Goal: Task Accomplishment & Management: Manage account settings

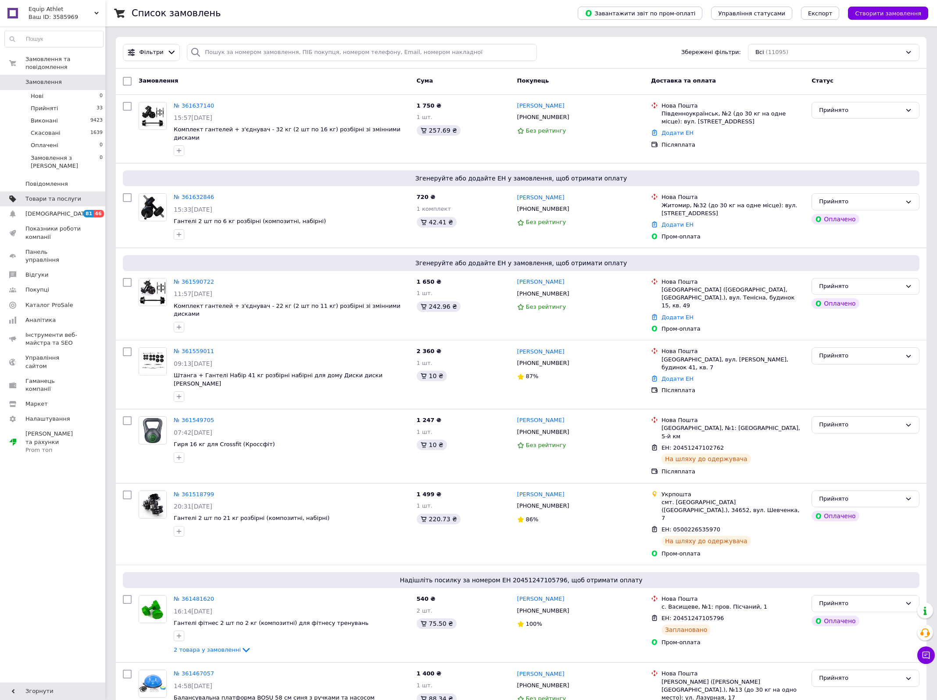
click at [79, 195] on span "Товари та послуги" at bounding box center [53, 199] width 56 height 8
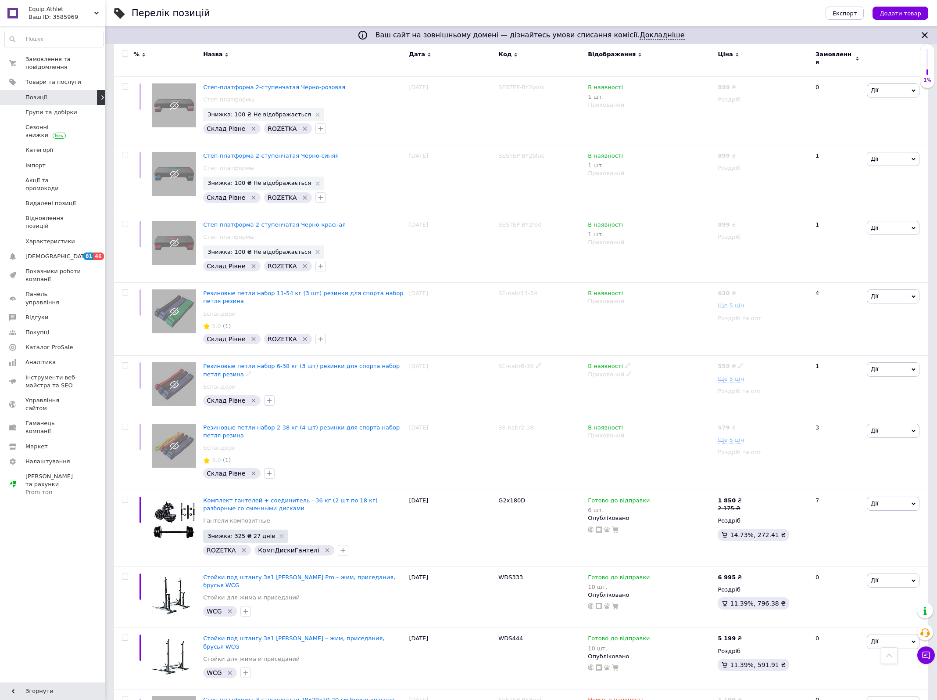
scroll to position [1164, 0]
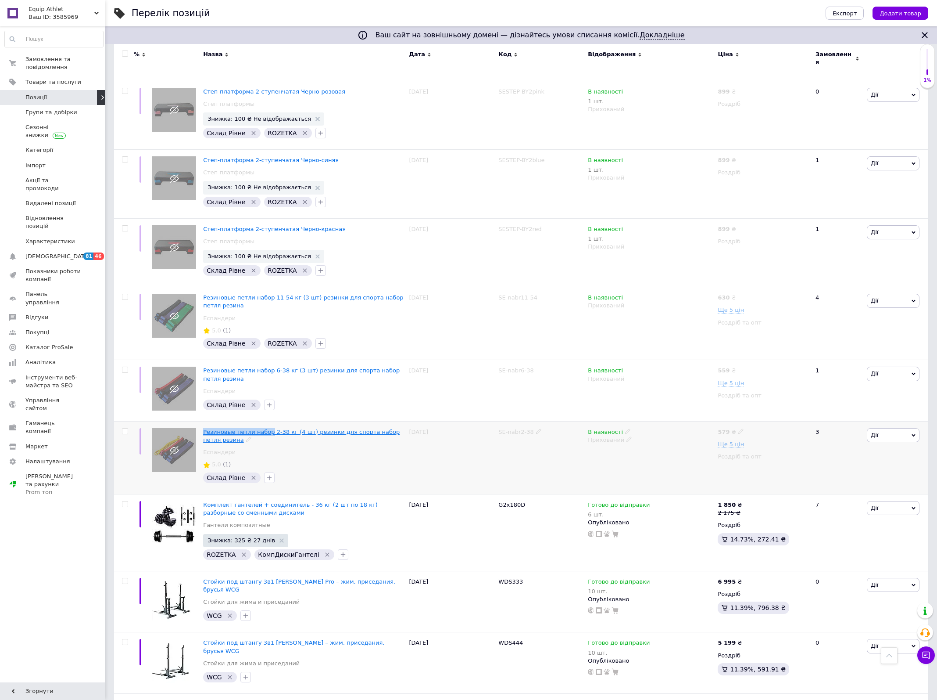
drag, startPoint x: 201, startPoint y: 423, endPoint x: 270, endPoint y: 425, distance: 68.9
click at [270, 425] on div "Резиновые петли набор 2-38 кг (4 шт) резинки для спорта набор петля резина Еспа…" at bounding box center [304, 457] width 206 height 73
copy span "Резиновые петли набор"
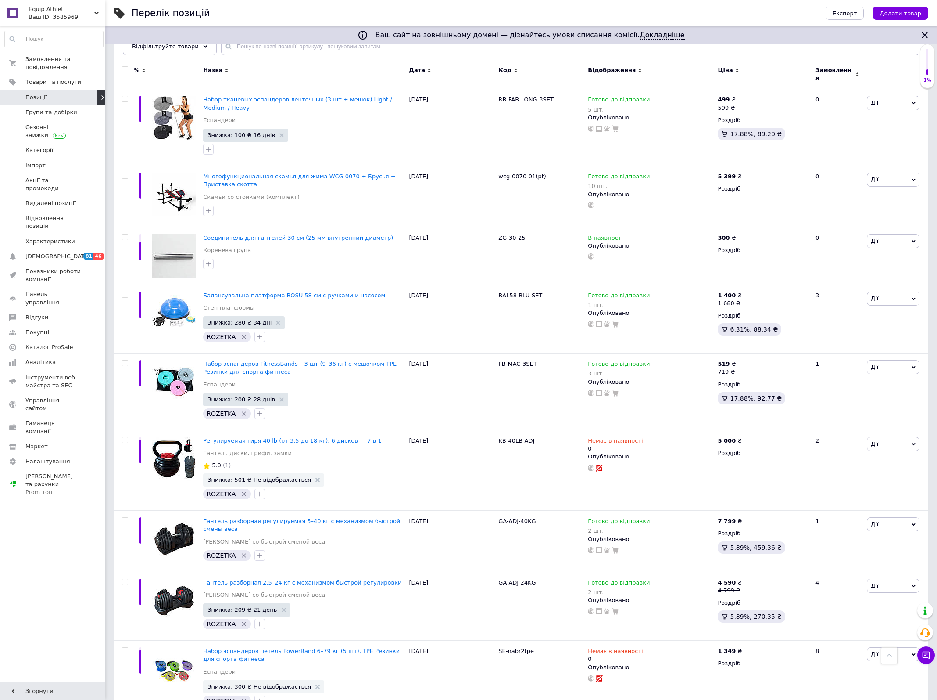
scroll to position [0, 0]
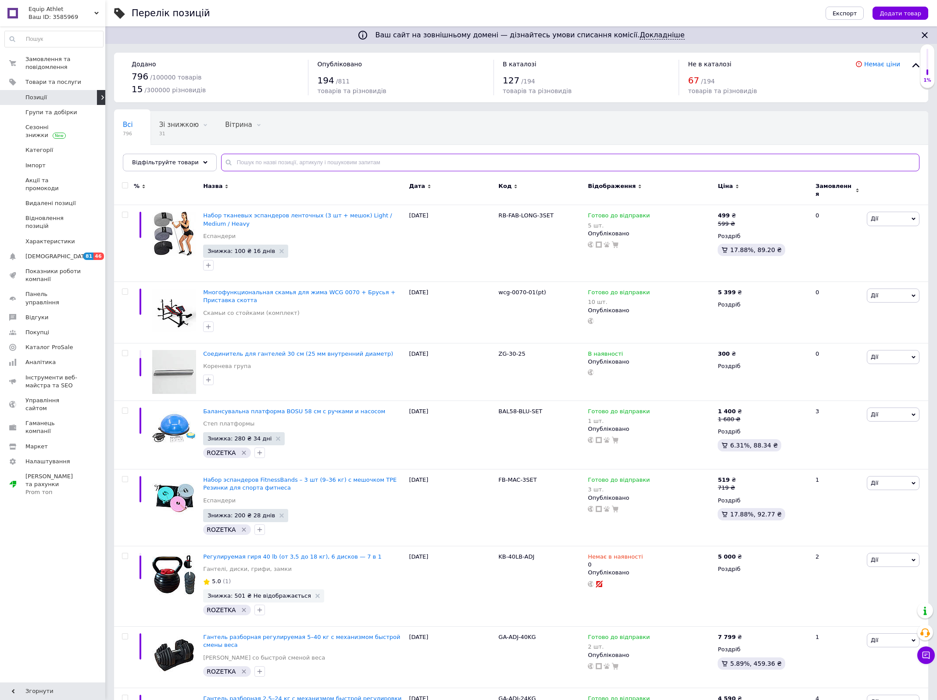
click at [302, 157] on input "text" at bounding box center [570, 163] width 699 height 18
paste input "Резиновые петли набор"
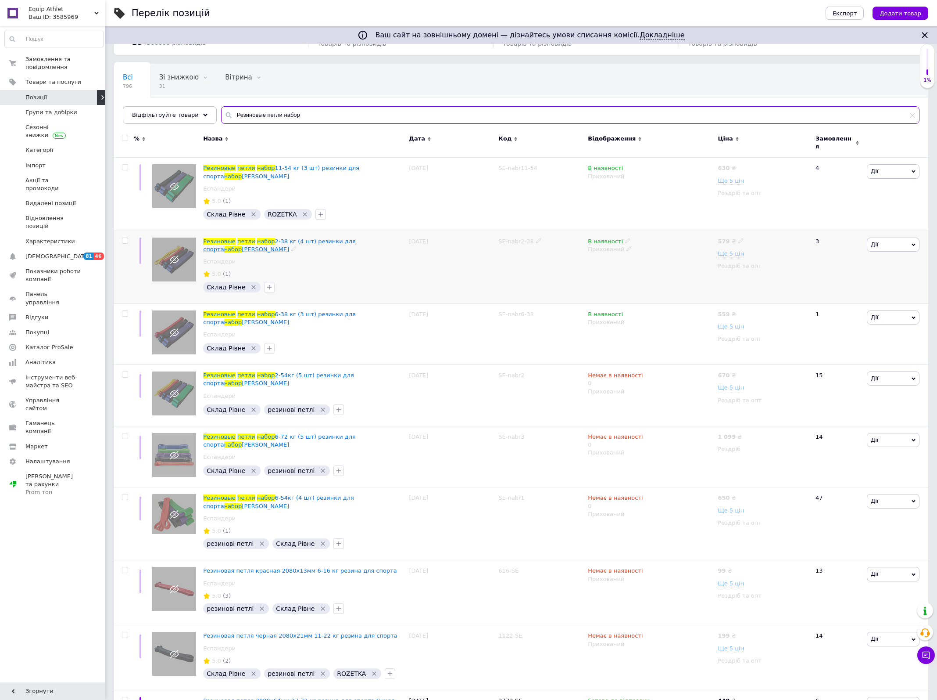
scroll to position [50, 0]
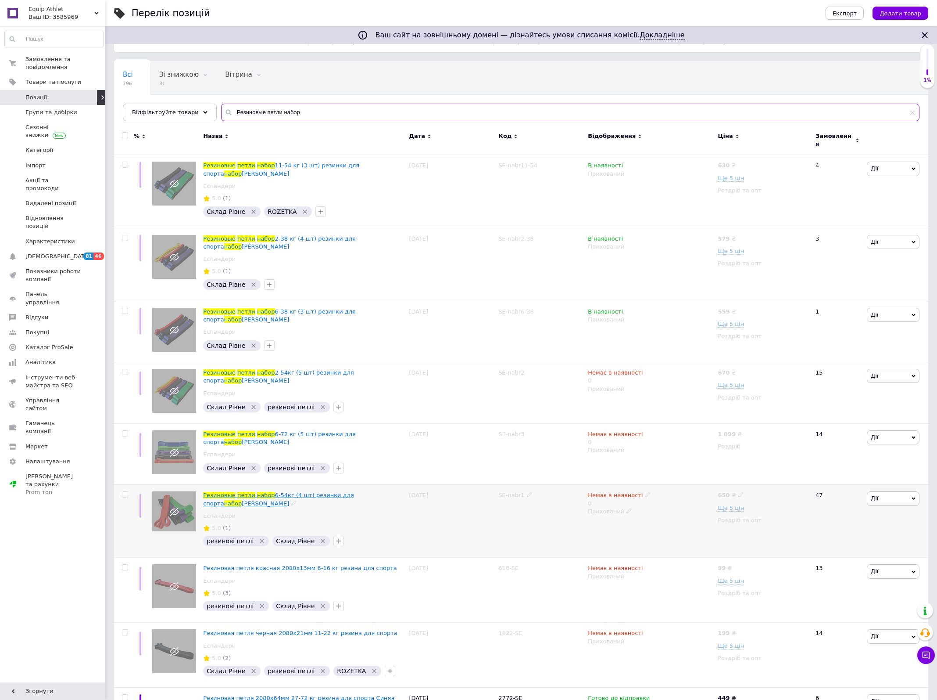
type input "Резиновые петли набор"
click at [285, 492] on span "6-54кг (4 шт) резинки для спорта" at bounding box center [278, 499] width 151 height 14
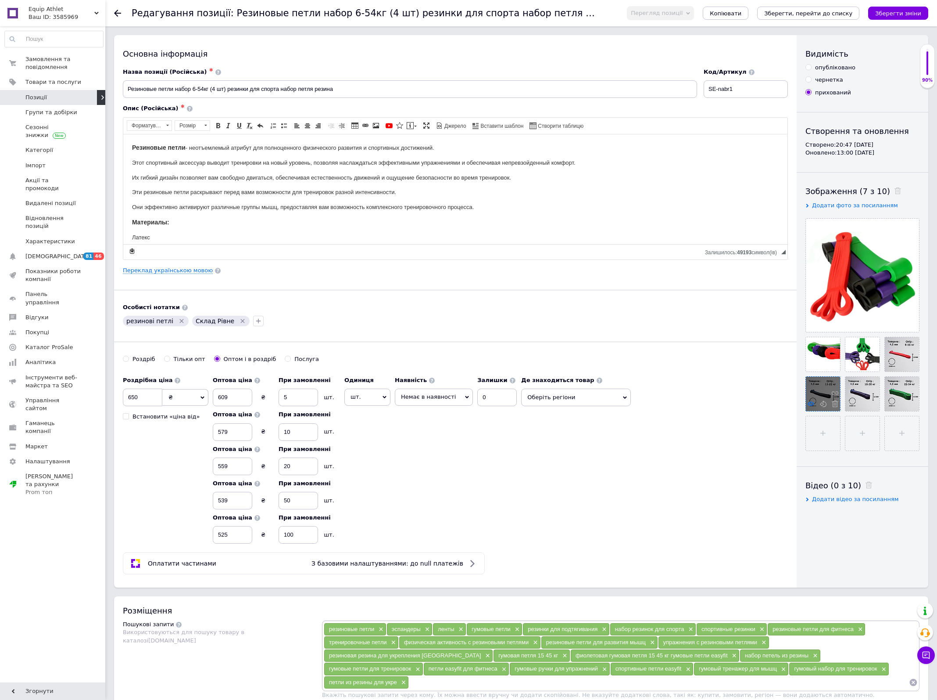
click at [814, 405] on icon at bounding box center [811, 403] width 7 height 7
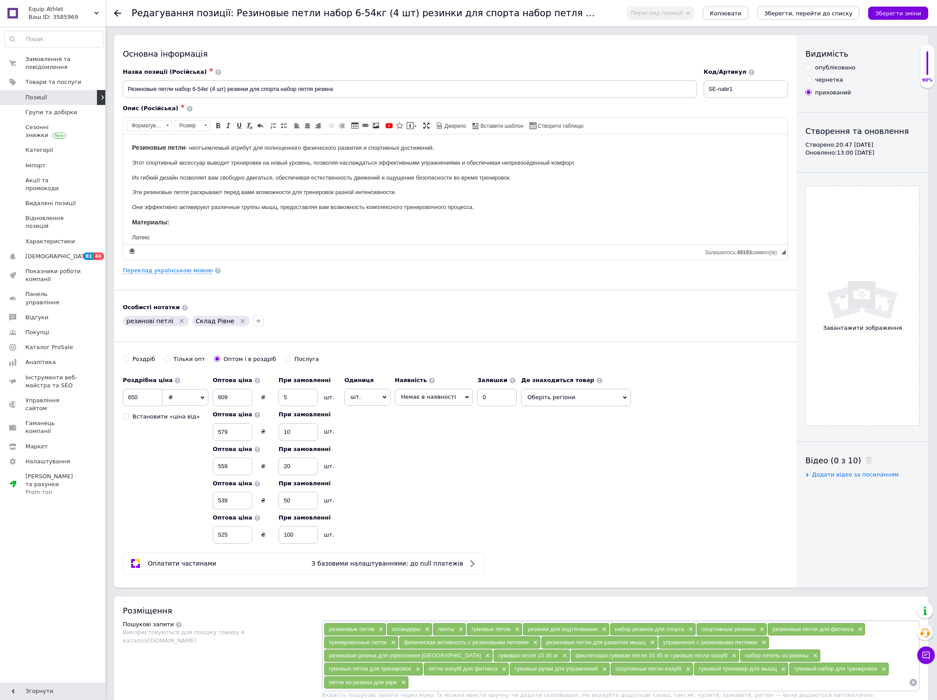
drag, startPoint x: 362, startPoint y: 254, endPoint x: 497, endPoint y: 369, distance: 177.2
click at [832, 349] on div "Завантажити зображення" at bounding box center [863, 306] width 114 height 240
click at [778, 395] on div "Роздрібна ціна 650 ₴ $ EUR CHF GBP ¥ PLN ₸ MDL HUF KGS CNY TRY KRW lei Встанови…" at bounding box center [455, 458] width 665 height 172
